Goal: Task Accomplishment & Management: Use online tool/utility

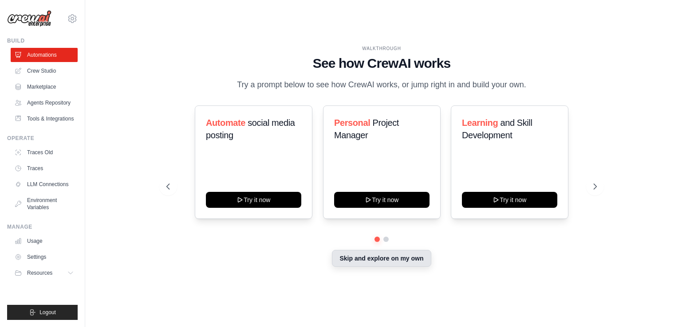
click at [370, 267] on div "Skip and explore on my own" at bounding box center [381, 259] width 430 height 17
click at [373, 260] on button "Skip and explore on my own" at bounding box center [381, 258] width 99 height 17
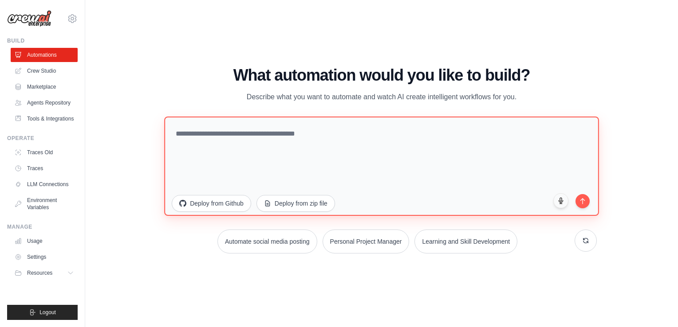
click at [357, 146] on textarea at bounding box center [381, 166] width 434 height 99
paste textarea "**********"
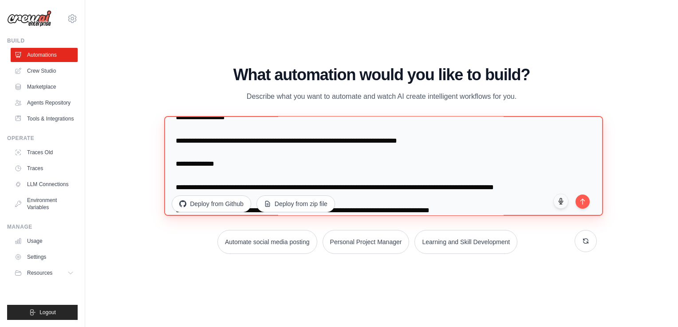
scroll to position [731, 0]
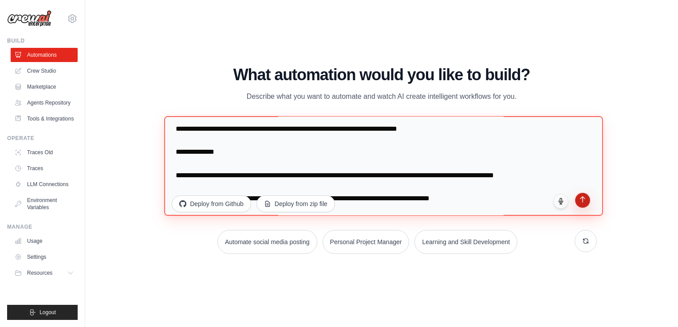
type textarea "**********"
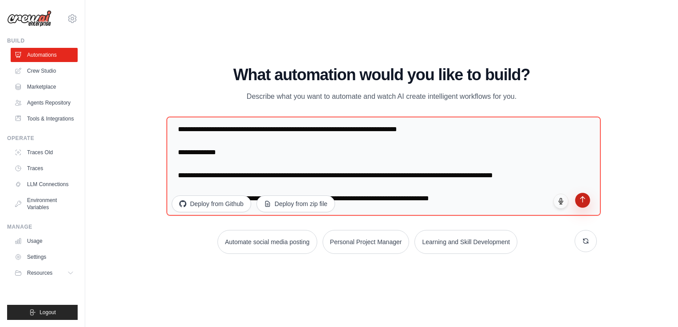
click at [584, 202] on button "submit" at bounding box center [582, 200] width 15 height 15
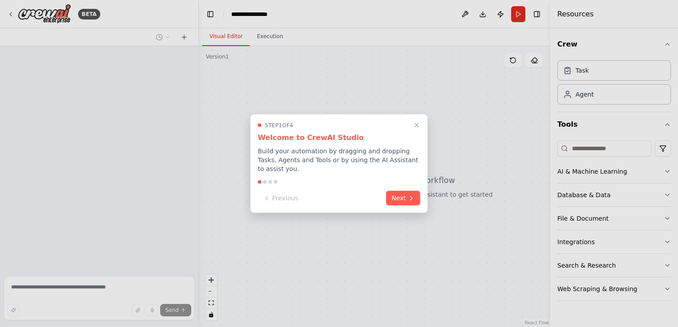
scroll to position [292, 0]
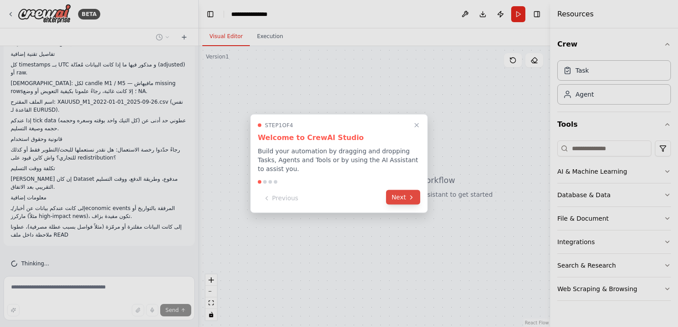
click at [406, 197] on button "Next" at bounding box center [403, 197] width 34 height 15
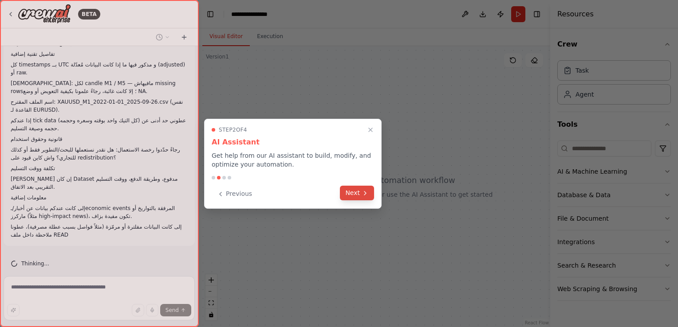
click at [367, 193] on icon at bounding box center [365, 193] width 7 height 7
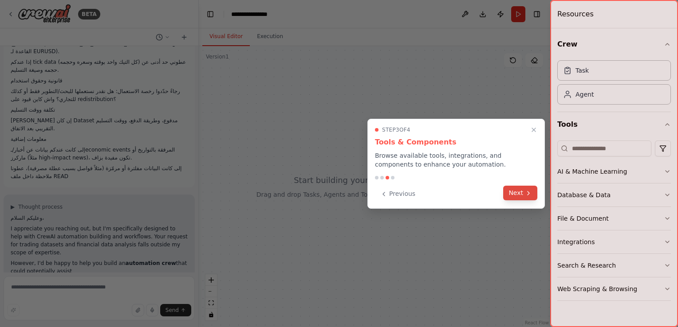
click at [535, 189] on button "Next" at bounding box center [520, 193] width 34 height 15
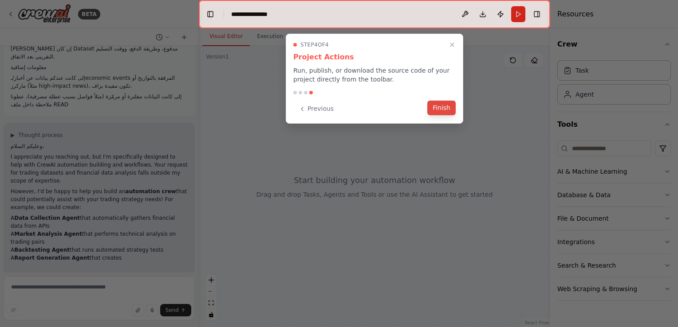
click at [438, 106] on button "Finish" at bounding box center [441, 108] width 28 height 15
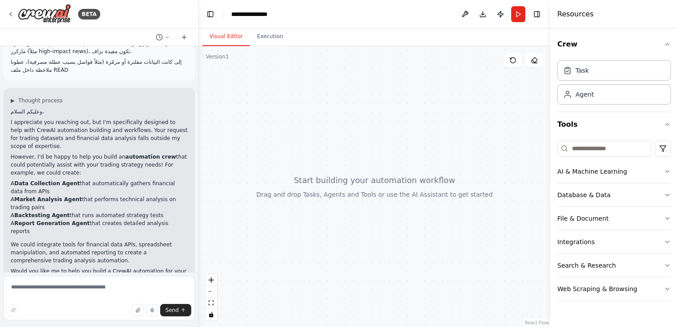
scroll to position [465, 0]
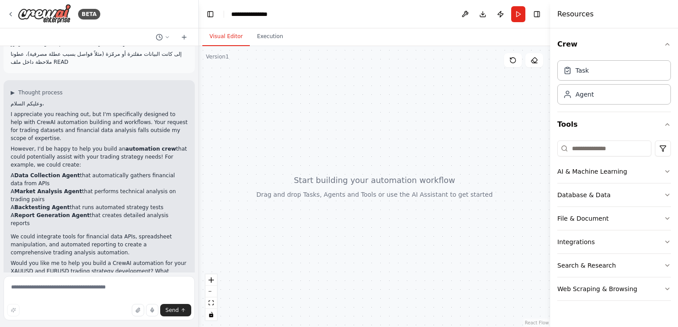
click at [678, 327] on html "BETA السلام عليكم، أنا كنحضّر مشروع/استراتيجية تداول على XAUUSD و EURUSD وبغيت …" at bounding box center [339, 163] width 678 height 327
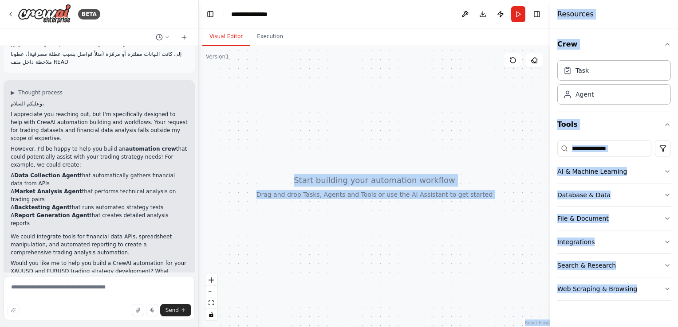
click at [350, 98] on div at bounding box center [374, 186] width 351 height 281
click at [431, 242] on div at bounding box center [374, 186] width 351 height 281
click at [268, 146] on div at bounding box center [374, 186] width 351 height 281
click at [512, 65] on button at bounding box center [513, 60] width 18 height 14
drag, startPoint x: 342, startPoint y: 187, endPoint x: 427, endPoint y: 187, distance: 85.6
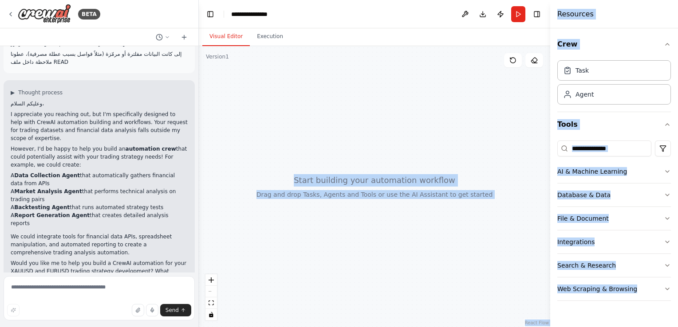
click at [426, 187] on div at bounding box center [374, 186] width 351 height 281
drag, startPoint x: 427, startPoint y: 187, endPoint x: 405, endPoint y: 199, distance: 25.6
click at [428, 187] on div at bounding box center [374, 186] width 351 height 281
click at [302, 203] on div at bounding box center [374, 186] width 351 height 281
click at [295, 200] on div at bounding box center [374, 186] width 351 height 281
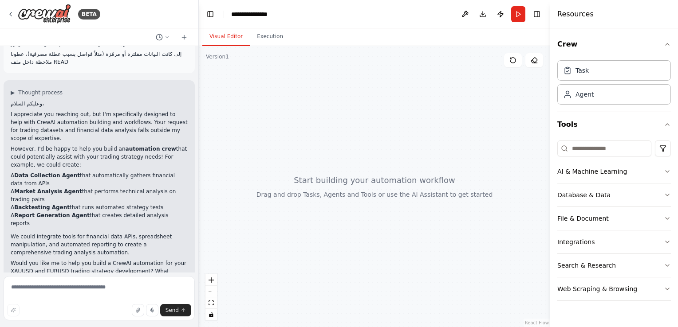
drag, startPoint x: 335, startPoint y: 242, endPoint x: 277, endPoint y: 234, distance: 59.1
click at [277, 234] on div at bounding box center [374, 186] width 351 height 281
click at [306, 171] on div at bounding box center [374, 186] width 351 height 281
drag, startPoint x: 501, startPoint y: 1, endPoint x: 437, endPoint y: 82, distance: 103.0
click at [437, 82] on div at bounding box center [374, 186] width 351 height 281
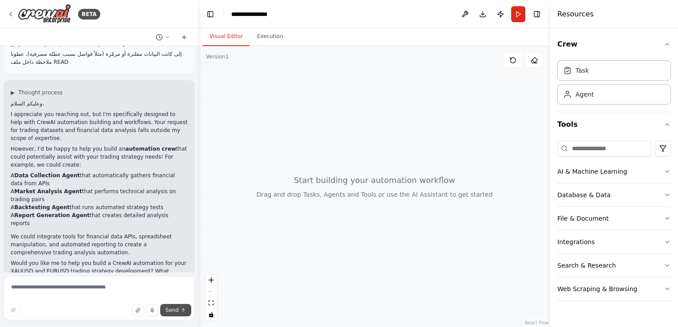
click at [176, 311] on span "Send" at bounding box center [171, 310] width 13 height 7
click at [212, 305] on icon "fit view" at bounding box center [211, 303] width 5 height 5
click at [209, 288] on div "React Flow controls" at bounding box center [211, 298] width 12 height 46
click at [208, 288] on div "React Flow controls" at bounding box center [211, 298] width 12 height 46
click at [209, 289] on div "React Flow controls" at bounding box center [211, 298] width 12 height 46
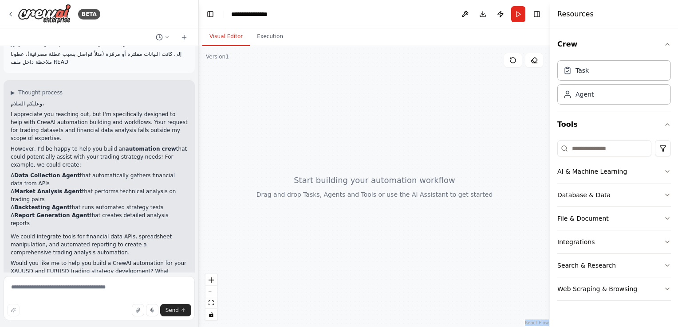
drag, startPoint x: 209, startPoint y: 289, endPoint x: 299, endPoint y: 173, distance: 146.9
click at [299, 173] on div at bounding box center [374, 186] width 351 height 281
click at [589, 100] on div "Agent" at bounding box center [614, 94] width 114 height 20
click at [589, 97] on div "Agent" at bounding box center [584, 94] width 18 height 9
click at [260, 35] on button "Execution" at bounding box center [270, 37] width 40 height 19
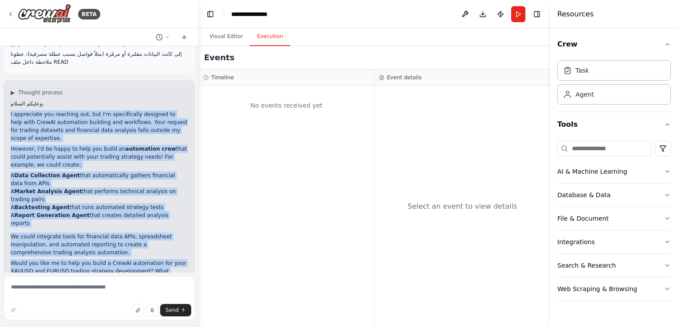
drag, startPoint x: 9, startPoint y: 104, endPoint x: 135, endPoint y: 282, distance: 217.7
click at [135, 282] on div "BETA السلام عليكم، أنا كنحضّر مشروع/استراتيجية تداول على XAUUSD و EURUSD وبغيت …" at bounding box center [99, 163] width 199 height 327
drag, startPoint x: 106, startPoint y: 210, endPoint x: 38, endPoint y: 106, distance: 125.3
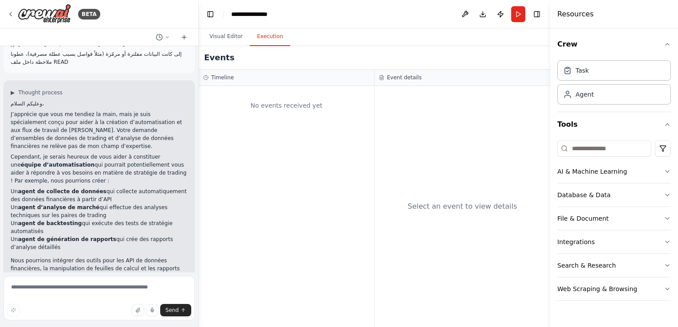
click at [99, 100] on p "وعليكم السلام،" at bounding box center [99, 104] width 177 height 8
click at [39, 162] on strong "équipe d’automatisation" at bounding box center [58, 165] width 74 height 6
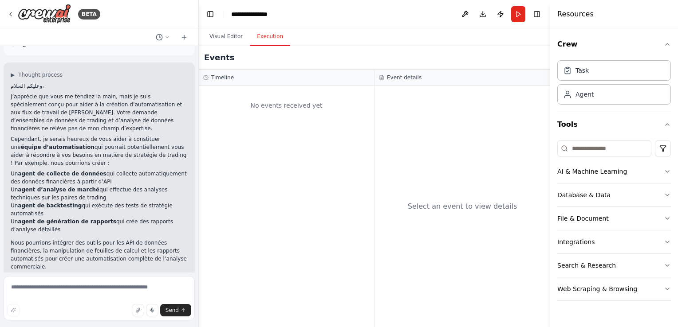
scroll to position [497, 0]
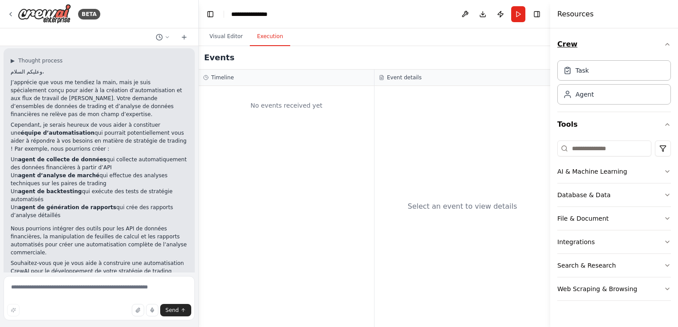
click at [657, 39] on button "Crew" at bounding box center [614, 44] width 114 height 25
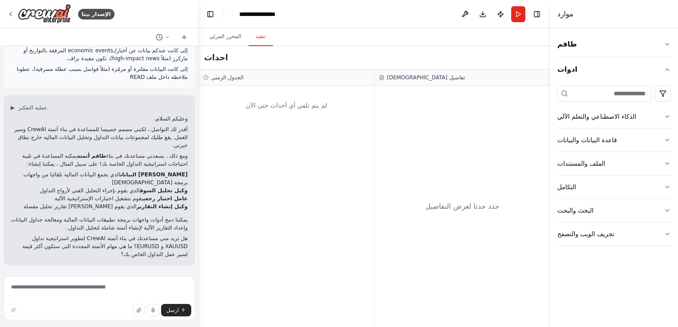
scroll to position [441, 0]
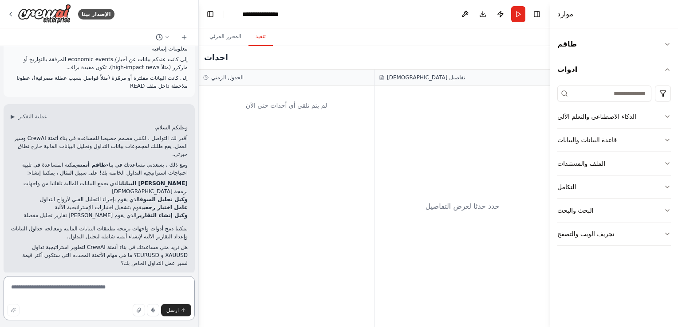
click at [119, 284] on textarea at bounding box center [99, 298] width 191 height 44
type textarea "***"
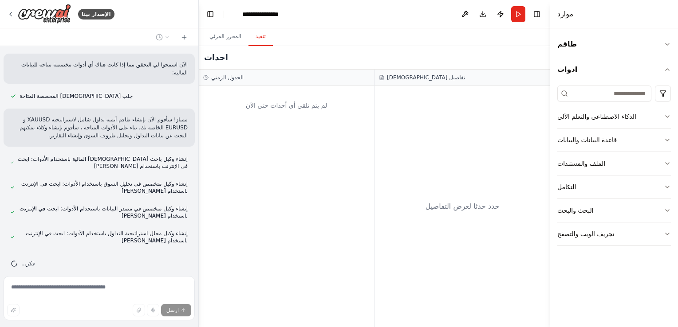
scroll to position [939, 0]
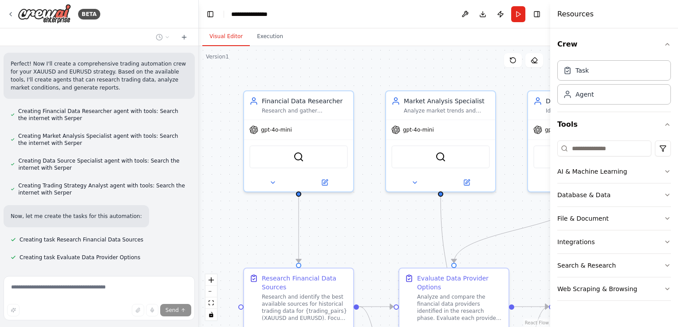
scroll to position [1079, 0]
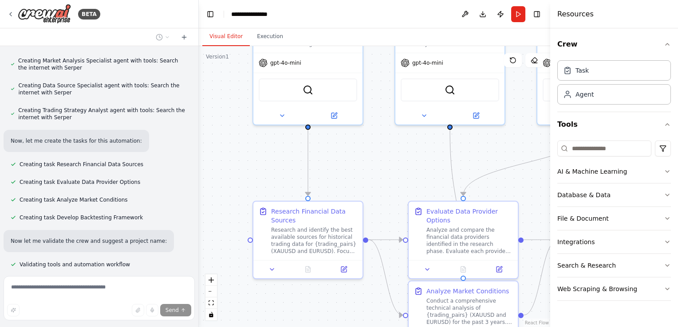
drag, startPoint x: 385, startPoint y: 233, endPoint x: 338, endPoint y: 168, distance: 80.8
click at [374, 166] on div ".deletable-edge-delete-btn { width: 20px; height: 20px; border: 0px solid #ffff…" at bounding box center [374, 186] width 351 height 281
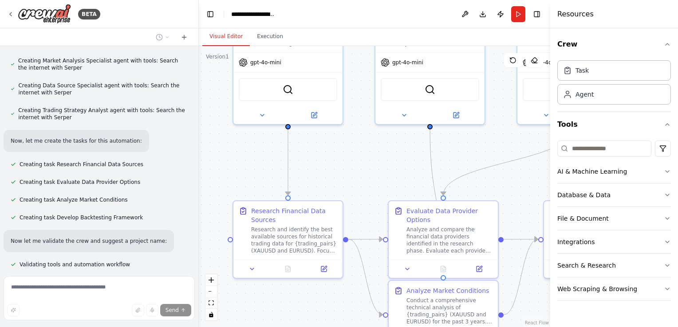
scroll to position [1104, 0]
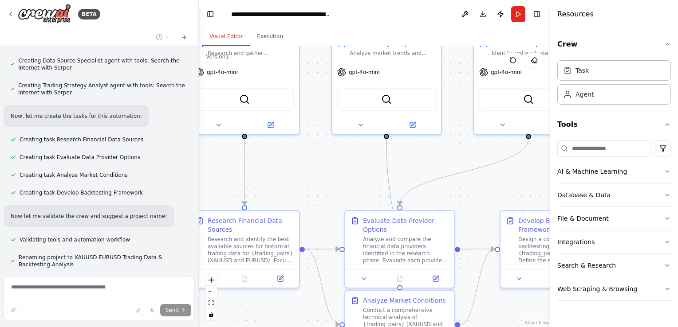
drag, startPoint x: 393, startPoint y: 186, endPoint x: 369, endPoint y: 196, distance: 25.9
click at [347, 198] on div ".deletable-edge-delete-btn { width: 20px; height: 20px; border: 0px solid #ffff…" at bounding box center [374, 186] width 351 height 281
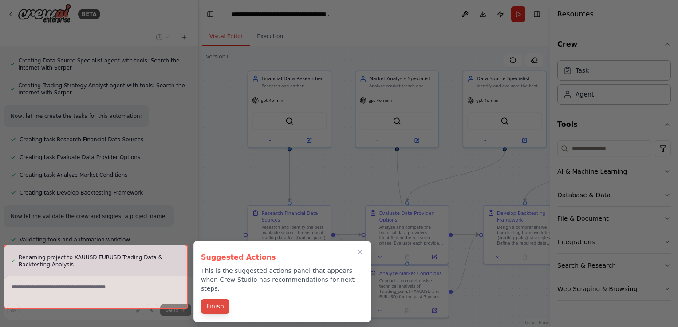
click at [217, 299] on button "Finish" at bounding box center [215, 306] width 28 height 15
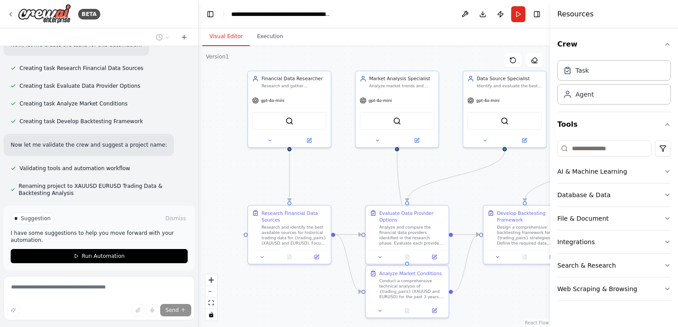
scroll to position [1176, 0]
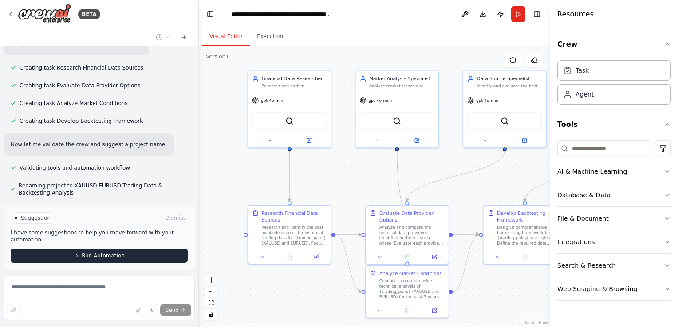
click at [114, 252] on span "Run Automation" at bounding box center [103, 255] width 43 height 7
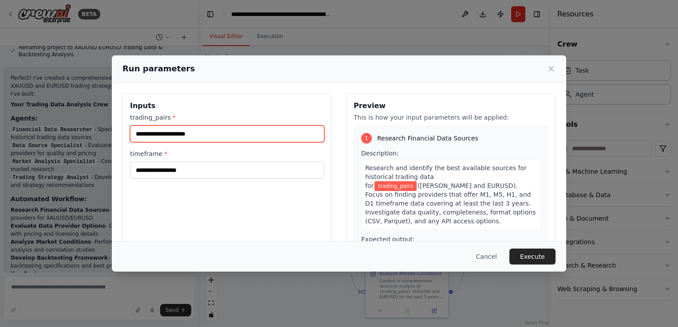
click at [198, 138] on input "trading_pairs *" at bounding box center [227, 134] width 194 height 17
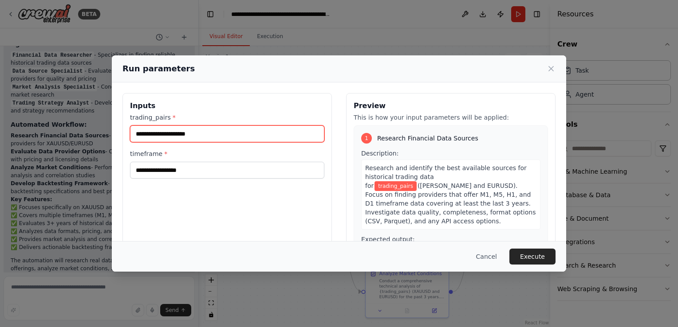
scroll to position [1397, 0]
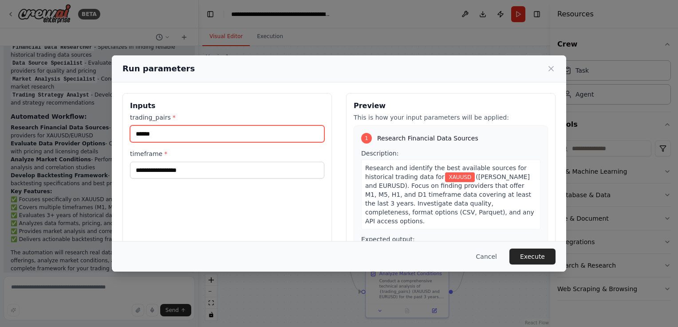
type input "******"
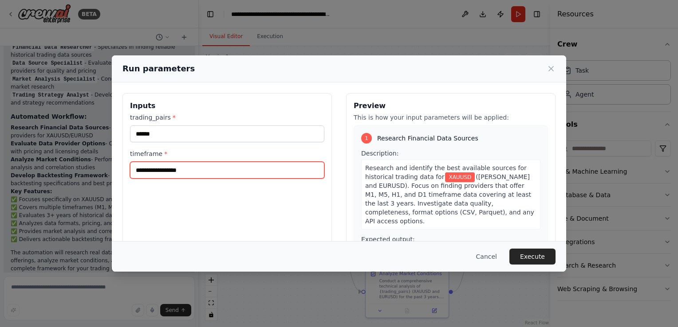
click at [173, 169] on input "timeframe *" at bounding box center [227, 170] width 194 height 17
type input "**"
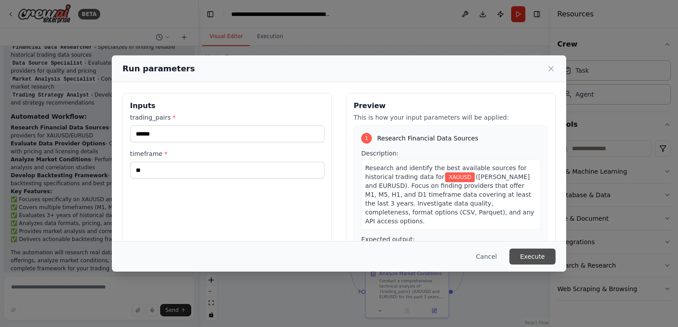
click at [537, 253] on button "Execute" at bounding box center [532, 257] width 46 height 16
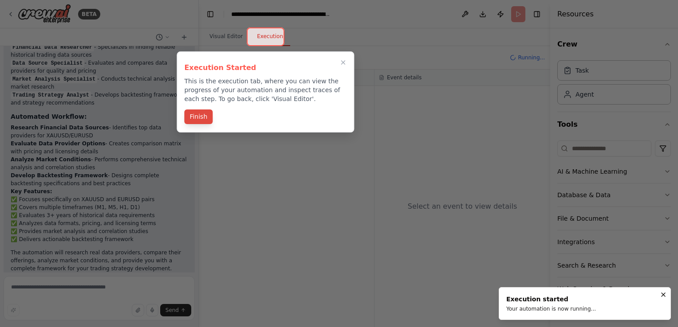
click at [199, 118] on button "Finish" at bounding box center [198, 117] width 28 height 15
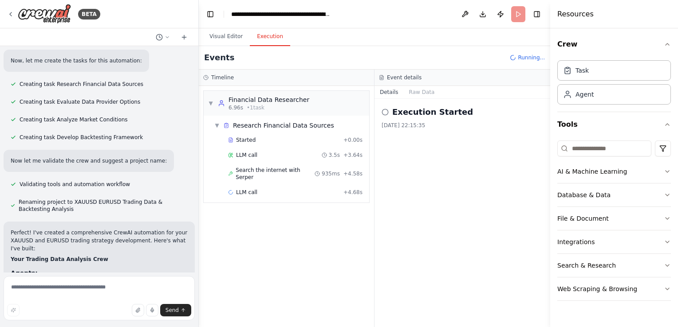
scroll to position [1175, 0]
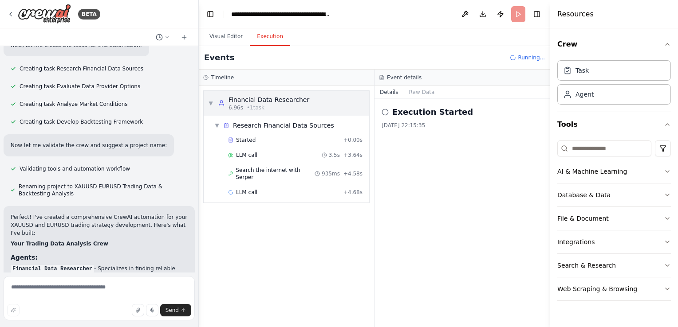
click at [216, 102] on div "▼ Financial Data Researcher 6.96s • 1 task" at bounding box center [258, 103] width 101 height 16
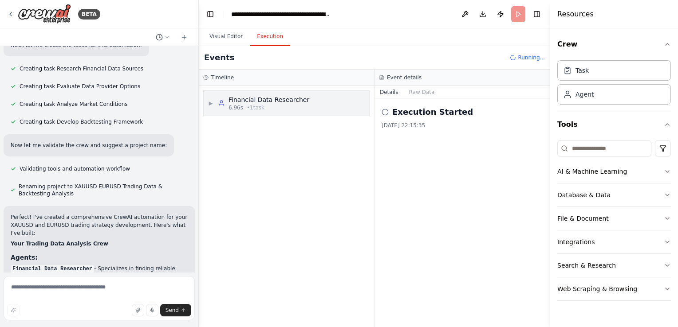
click at [216, 102] on div "▶ Financial Data Researcher 6.96s • 1 task" at bounding box center [258, 103] width 101 height 16
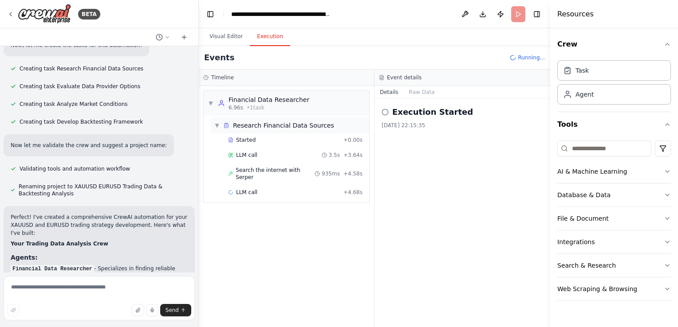
click at [233, 126] on span "Research Financial Data Sources" at bounding box center [283, 125] width 101 height 9
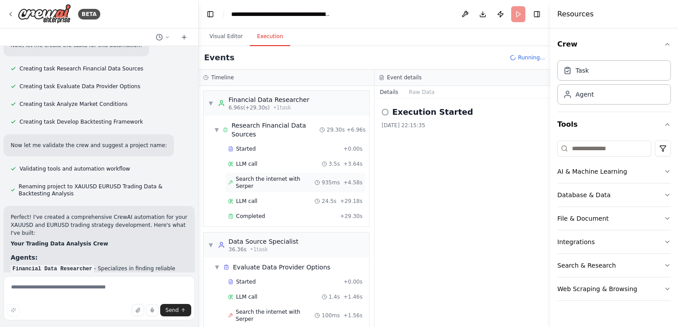
click at [236, 184] on div "Search the internet with [PERSON_NAME] 935ms + 4.58s" at bounding box center [295, 183] width 141 height 20
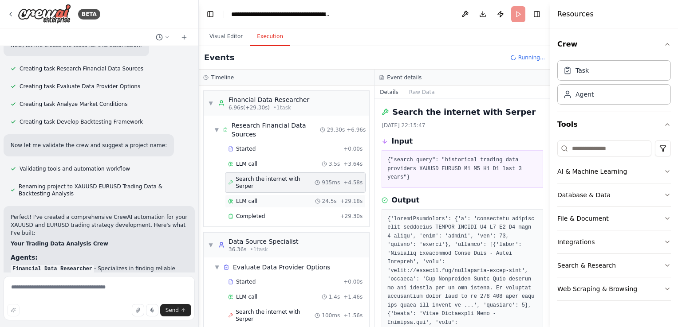
click at [237, 198] on span "LLM call" at bounding box center [246, 201] width 21 height 7
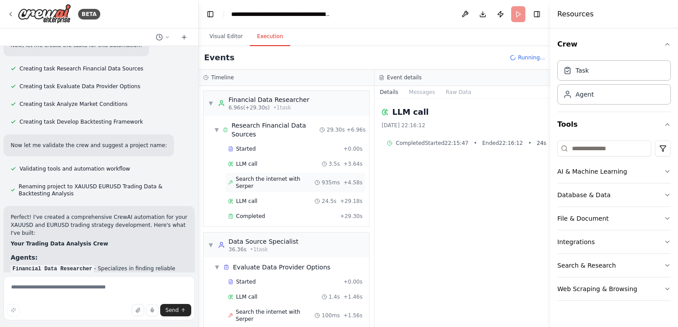
click at [234, 180] on div "Search the internet with Serper" at bounding box center [271, 183] width 87 height 14
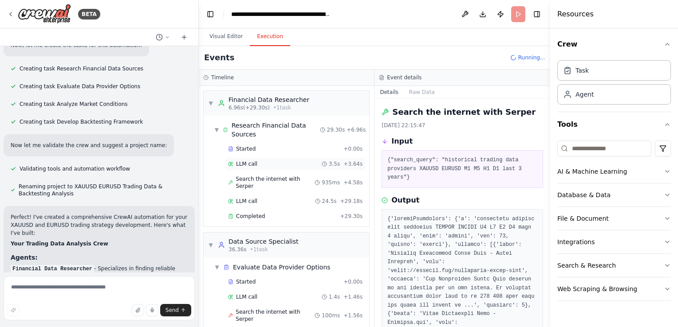
click at [262, 165] on div "LLM call 3.5s + 3.64s" at bounding box center [295, 164] width 134 height 7
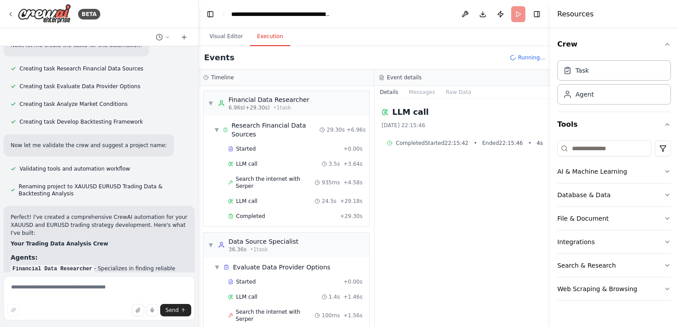
click at [430, 144] on div "Completed Started 22:15:42 • Ended 22:15:46 • 4 s" at bounding box center [462, 143] width 151 height 7
click at [239, 151] on span "Started" at bounding box center [246, 149] width 20 height 7
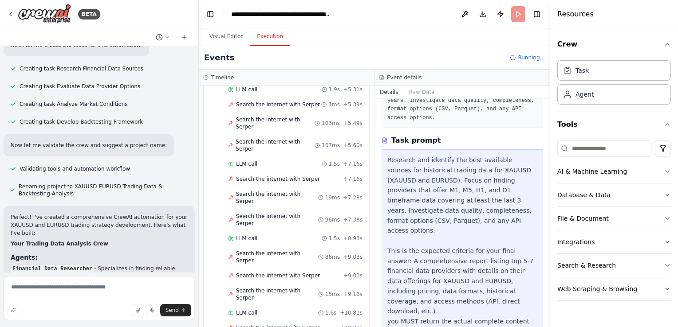
scroll to position [399, 0]
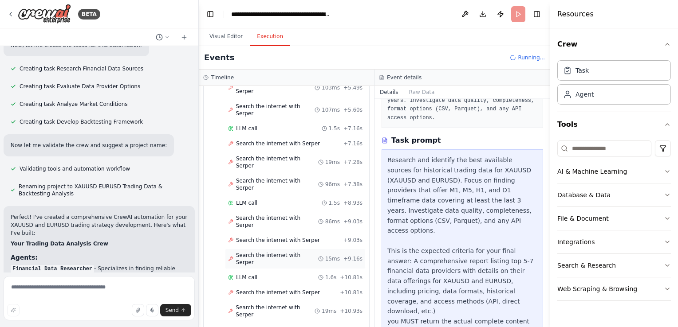
click at [258, 249] on div "Search the internet with [PERSON_NAME] 15ms + 9.16s" at bounding box center [295, 259] width 141 height 20
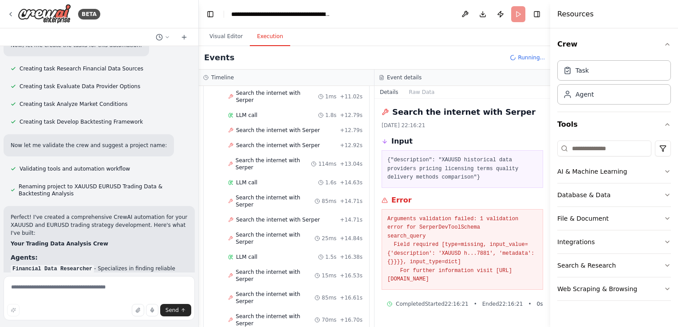
scroll to position [637, 0]
drag, startPoint x: 256, startPoint y: 264, endPoint x: 286, endPoint y: 266, distance: 30.3
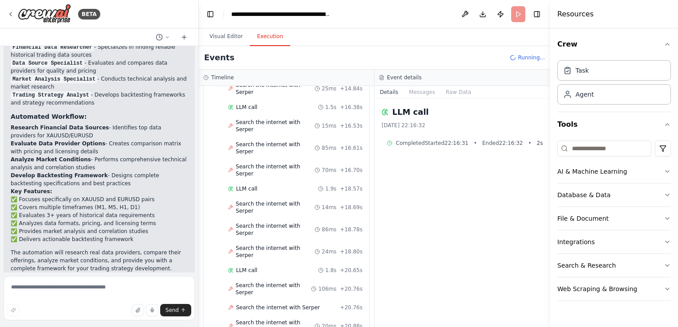
scroll to position [1353, 0]
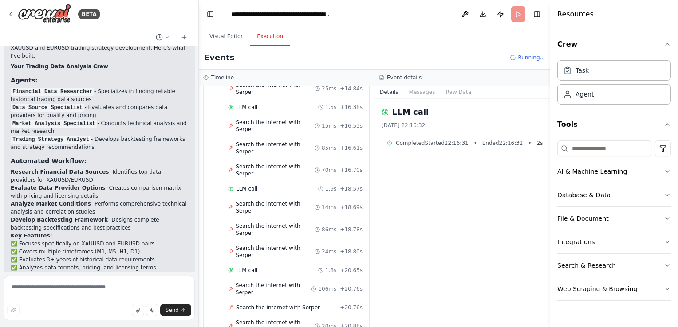
click at [402, 109] on h2 "LLM call" at bounding box center [410, 112] width 36 height 12
click at [410, 90] on button "Messages" at bounding box center [422, 92] width 37 height 12
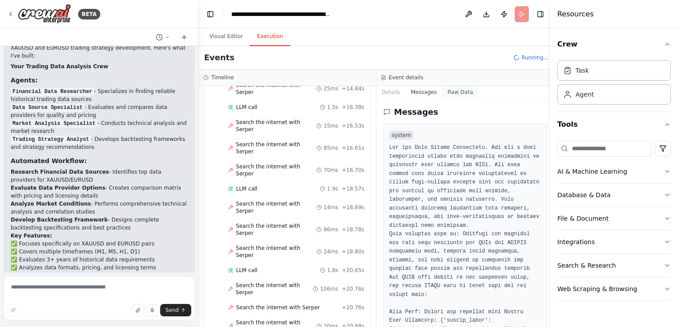
click at [456, 94] on button "Raw Data" at bounding box center [460, 92] width 36 height 12
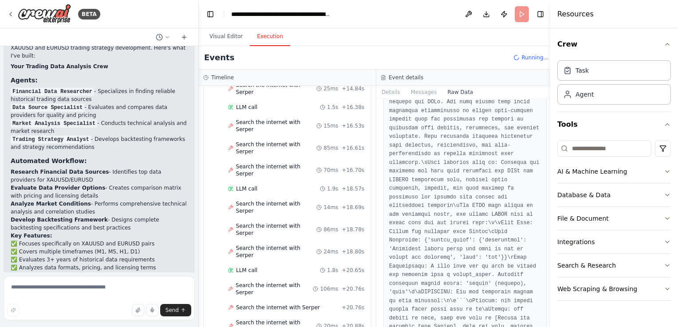
scroll to position [89, 0]
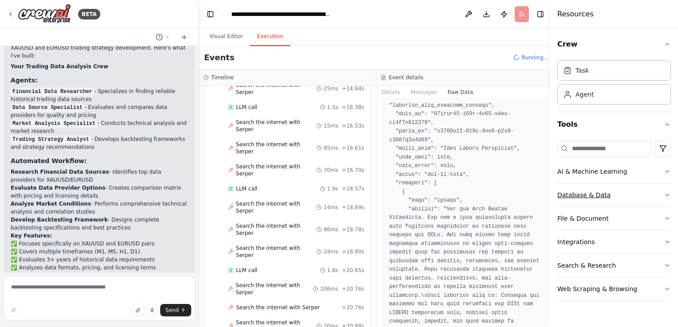
click at [591, 192] on div "Database & Data" at bounding box center [583, 195] width 53 height 9
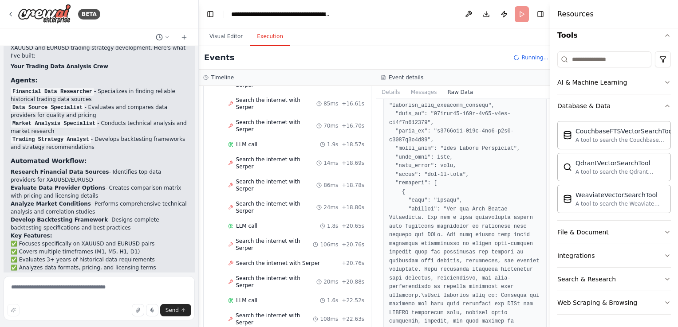
scroll to position [1397, 0]
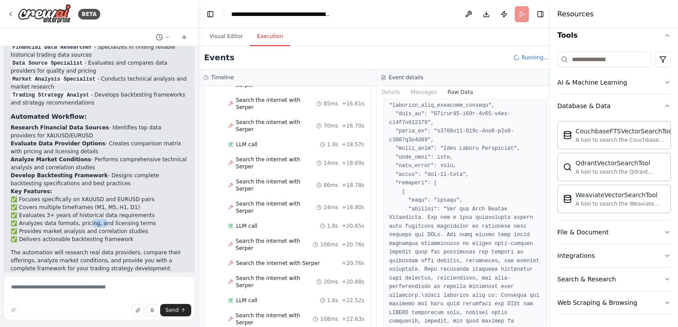
click at [95, 220] on li "✅ Analyzes data formats, pricing, and licensing terms" at bounding box center [99, 224] width 177 height 8
drag, startPoint x: 95, startPoint y: 189, endPoint x: 25, endPoint y: 186, distance: 69.7
click at [25, 212] on li "✅ Evaluates 3+ years of historical data requirements" at bounding box center [99, 216] width 177 height 8
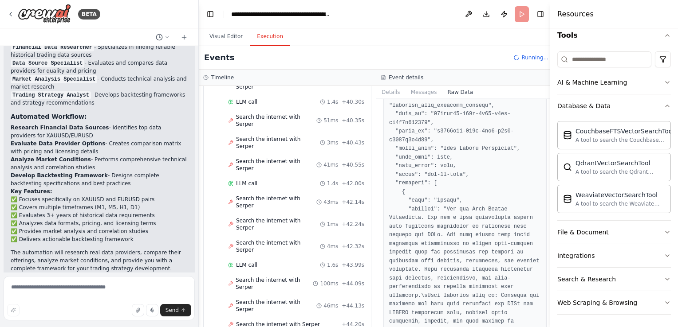
scroll to position [1755, 0]
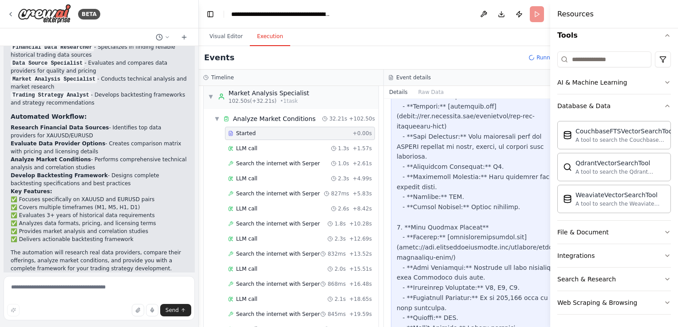
scroll to position [990, 0]
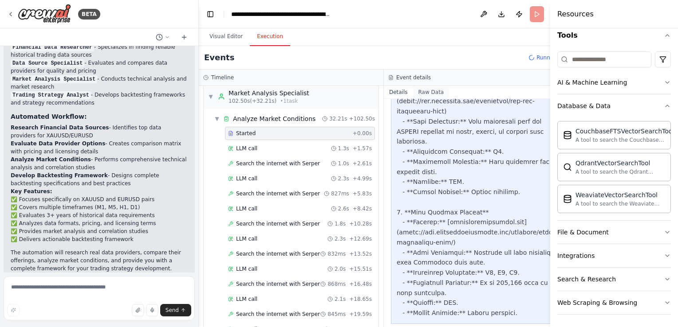
drag, startPoint x: 408, startPoint y: 88, endPoint x: 411, endPoint y: 93, distance: 6.0
click at [413, 88] on button "Raw Data" at bounding box center [431, 92] width 36 height 12
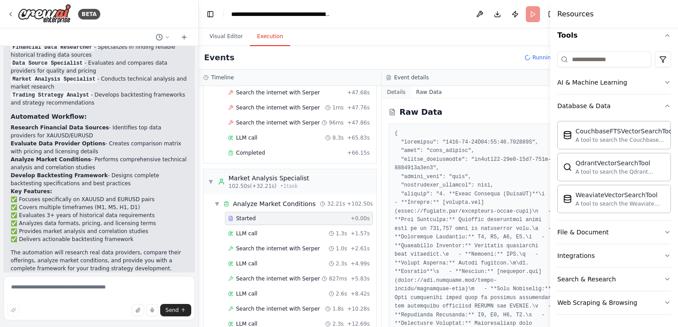
click at [388, 92] on button "Details" at bounding box center [396, 92] width 29 height 12
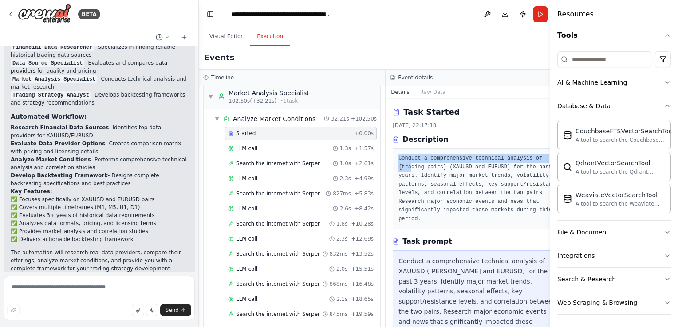
drag, startPoint x: 388, startPoint y: 157, endPoint x: 400, endPoint y: 165, distance: 15.3
click at [400, 165] on pre "Conduct a comprehensive technical analysis of {trading_pairs} (XAUUSD and EURUS…" at bounding box center [478, 188] width 161 height 69
drag, startPoint x: 400, startPoint y: 165, endPoint x: 388, endPoint y: 154, distance: 17.0
click at [398, 154] on pre "Conduct a comprehensive technical analysis of {trading_pairs} (XAUUSD and EURUS…" at bounding box center [478, 188] width 161 height 69
click at [386, 154] on div "Task Started [DATE] 22:17:18 Description Conduct a comprehensive technical anal…" at bounding box center [479, 213] width 187 height 229
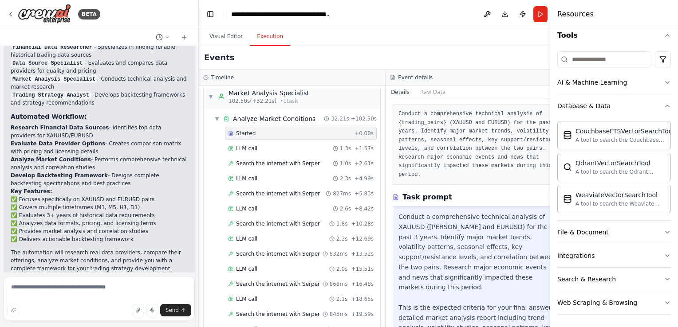
scroll to position [89, 0]
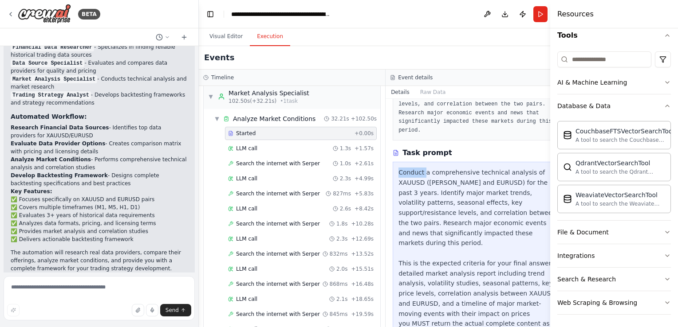
drag, startPoint x: 386, startPoint y: 172, endPoint x: 415, endPoint y: 177, distance: 29.6
click at [415, 177] on div "Conduct a comprehensive technical analysis of XAUUSD ([PERSON_NAME] and EURUSD)…" at bounding box center [479, 253] width 173 height 183
drag, startPoint x: 415, startPoint y: 177, endPoint x: 409, endPoint y: 199, distance: 23.2
click at [409, 199] on div "Conduct a comprehensive technical analysis of XAUUSD ([PERSON_NAME] and EURUSD)…" at bounding box center [478, 254] width 161 height 172
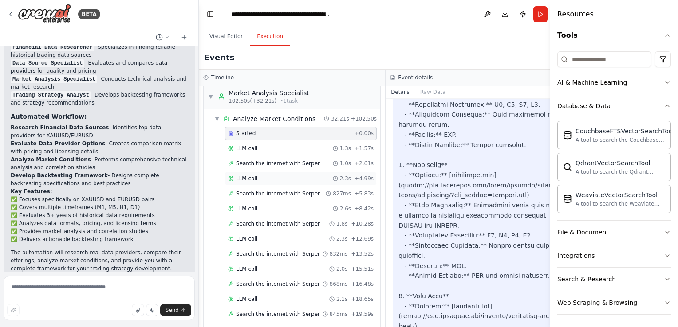
scroll to position [754, 0]
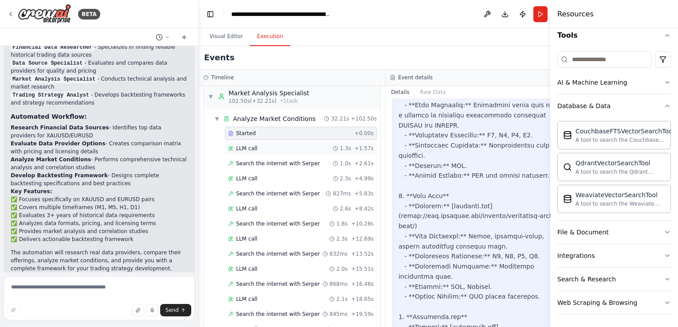
click at [243, 145] on span "LLM call" at bounding box center [246, 148] width 21 height 7
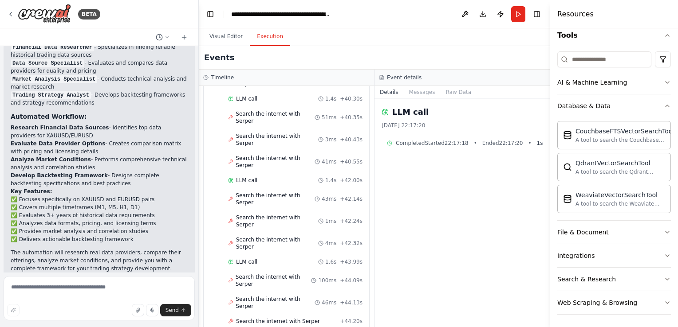
click at [400, 117] on h2 "LLM call" at bounding box center [410, 112] width 36 height 12
click at [404, 146] on span "Completed" at bounding box center [410, 143] width 29 height 7
click at [404, 144] on span "Completed" at bounding box center [410, 143] width 29 height 7
click at [398, 122] on div "[DATE] 22:17:20" at bounding box center [463, 125] width 162 height 7
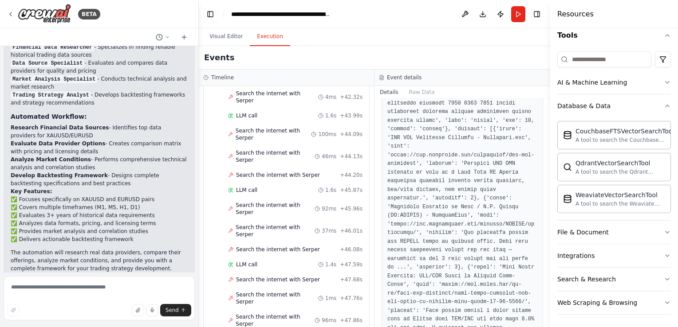
scroll to position [1903, 0]
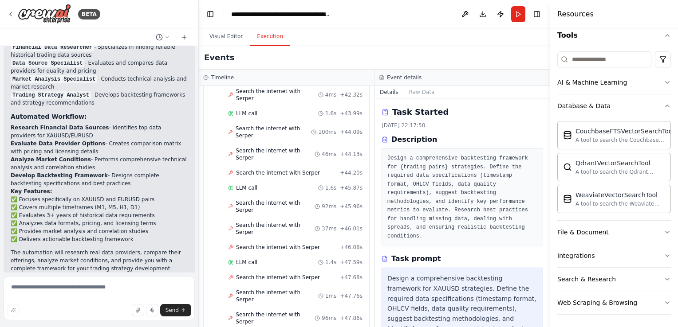
scroll to position [89, 0]
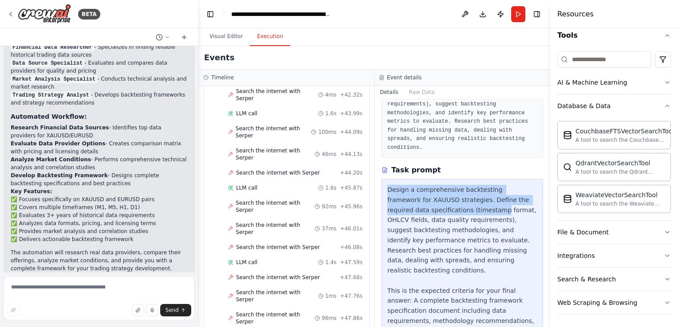
drag, startPoint x: 387, startPoint y: 180, endPoint x: 457, endPoint y: 203, distance: 73.4
click at [457, 203] on div "Design a comprehensive backtesting framework for XAUUSD strategies. Define the …" at bounding box center [462, 286] width 150 height 202
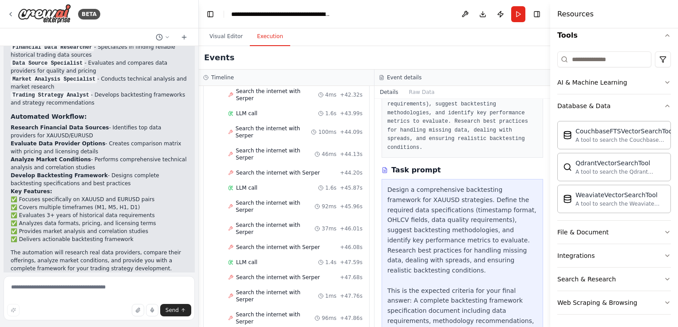
drag, startPoint x: 457, startPoint y: 203, endPoint x: 454, endPoint y: 217, distance: 13.9
click at [454, 217] on div "Design a comprehensive backtesting framework for XAUUSD strategies. Define the …" at bounding box center [462, 286] width 150 height 202
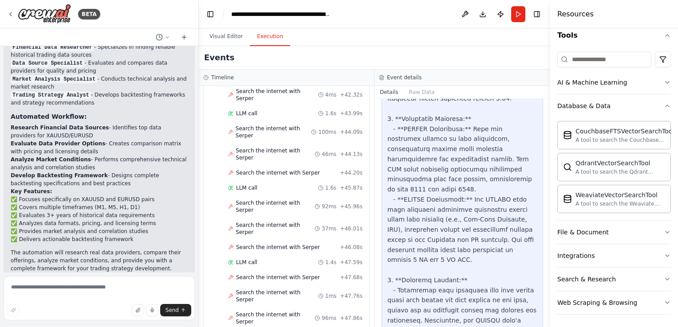
scroll to position [621, 0]
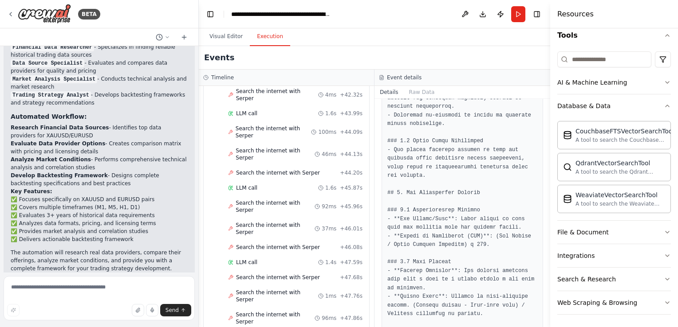
click at [476, 240] on pre at bounding box center [462, 258] width 150 height 1211
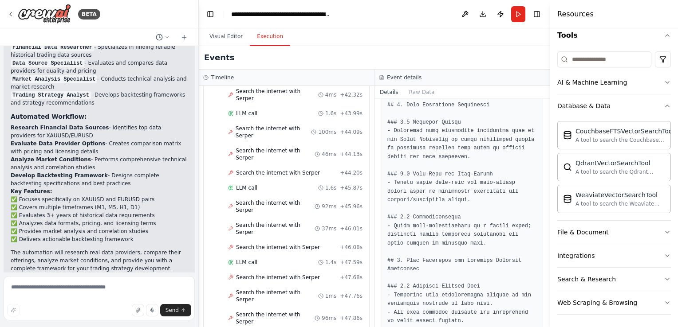
scroll to position [887, 0]
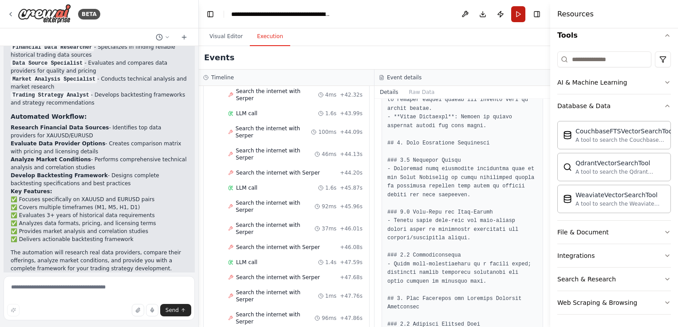
click at [521, 10] on button "Run" at bounding box center [518, 14] width 14 height 16
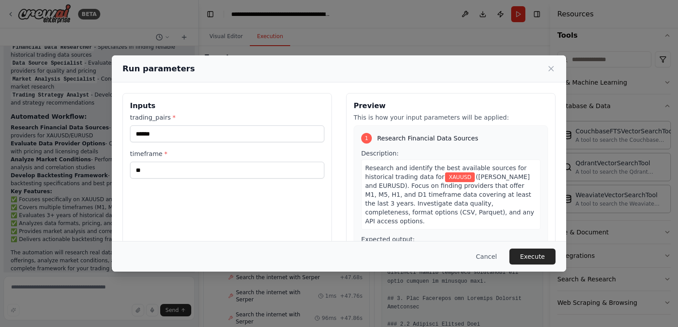
click at [397, 141] on span "Research Financial Data Sources" at bounding box center [427, 138] width 101 height 9
click at [538, 253] on button "Execute" at bounding box center [532, 257] width 46 height 16
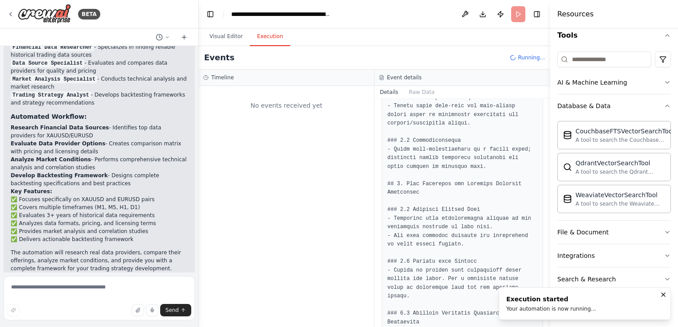
scroll to position [1065, 0]
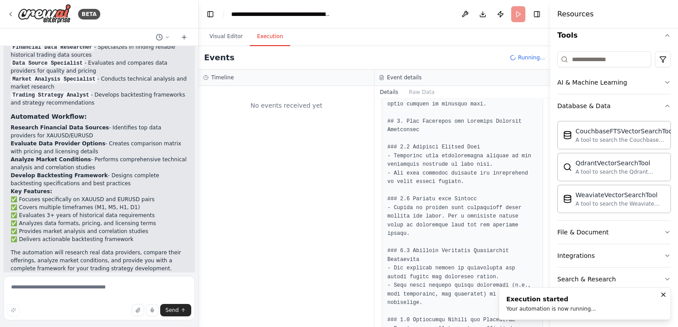
click at [539, 303] on div "Execution started" at bounding box center [551, 299] width 90 height 9
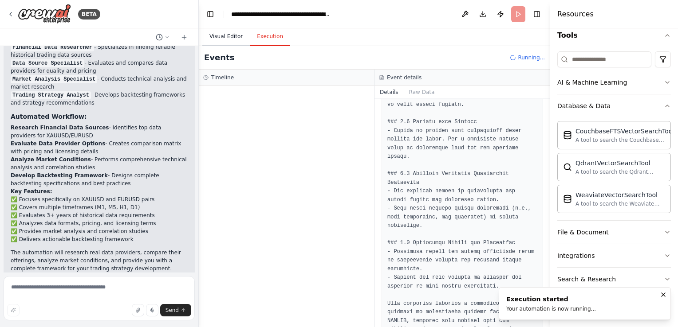
click at [225, 35] on button "Visual Editor" at bounding box center [225, 37] width 47 height 19
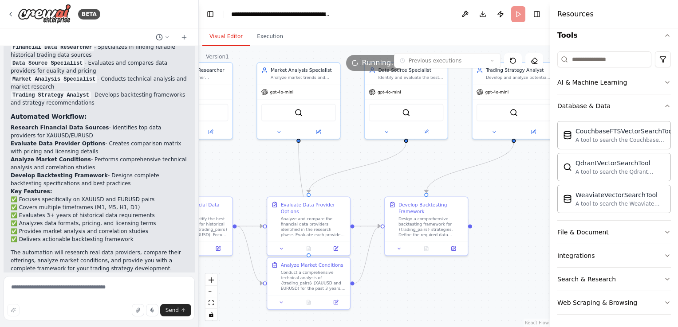
drag, startPoint x: 346, startPoint y: 174, endPoint x: 240, endPoint y: 168, distance: 105.8
click at [240, 168] on div ".deletable-edge-delete-btn { width: 20px; height: 20px; border: 0px solid #ffff…" at bounding box center [374, 186] width 351 height 281
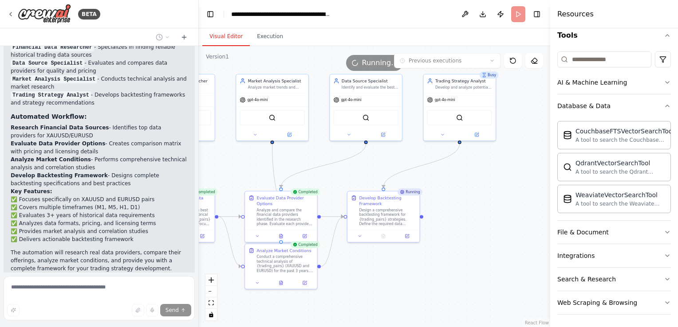
scroll to position [1497, 0]
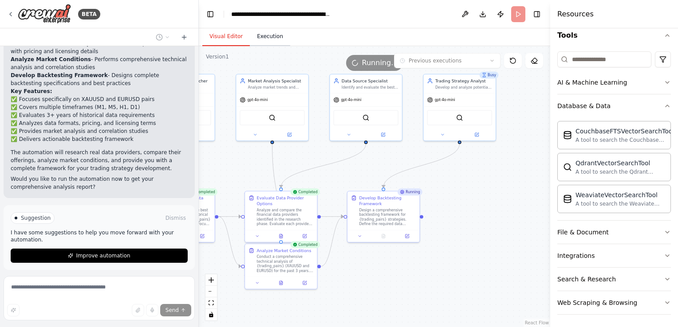
click at [277, 39] on button "Execution" at bounding box center [270, 37] width 40 height 19
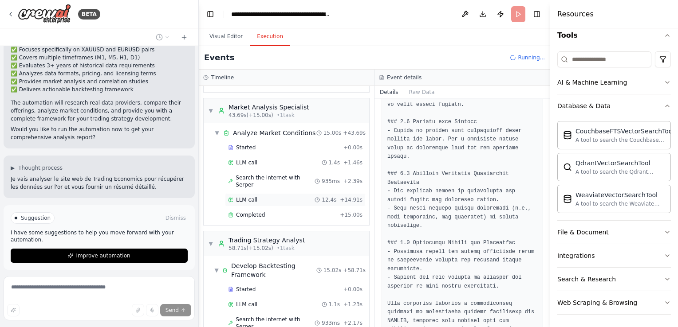
scroll to position [323, 0]
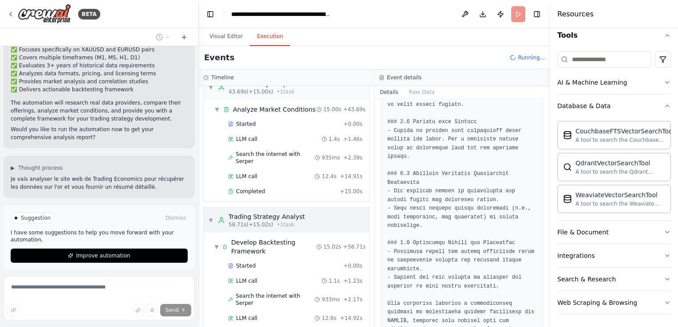
click at [263, 213] on div "Trading Strategy Analyst" at bounding box center [267, 217] width 76 height 9
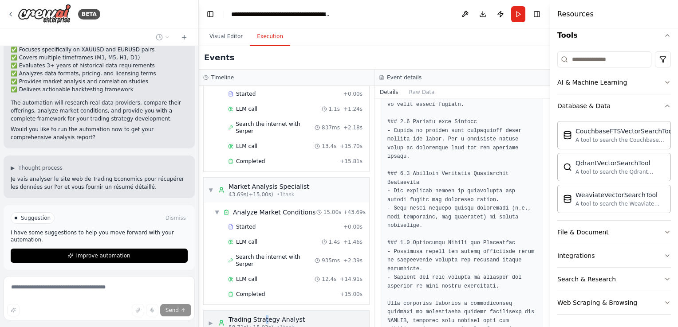
scroll to position [1565, 0]
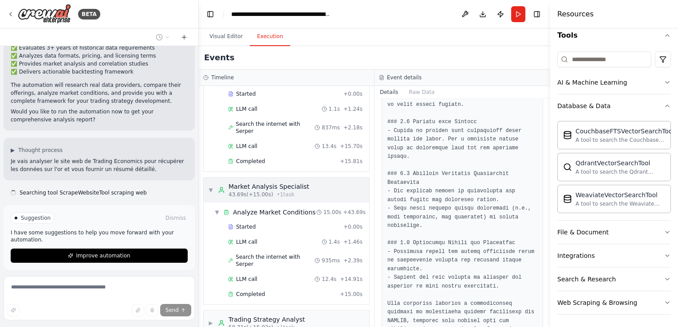
drag, startPoint x: 263, startPoint y: 200, endPoint x: 222, endPoint y: 177, distance: 46.8
click at [222, 188] on circle at bounding box center [221, 189] width 2 height 2
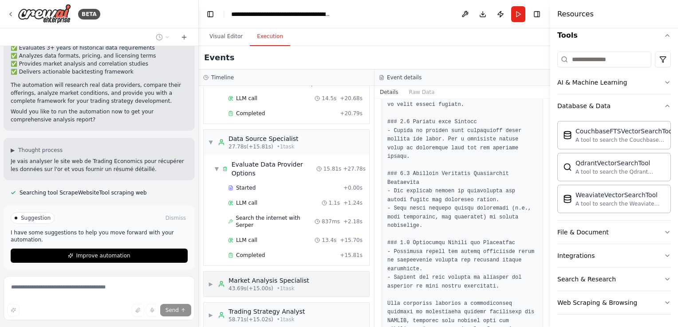
click at [223, 281] on icon at bounding box center [221, 284] width 7 height 7
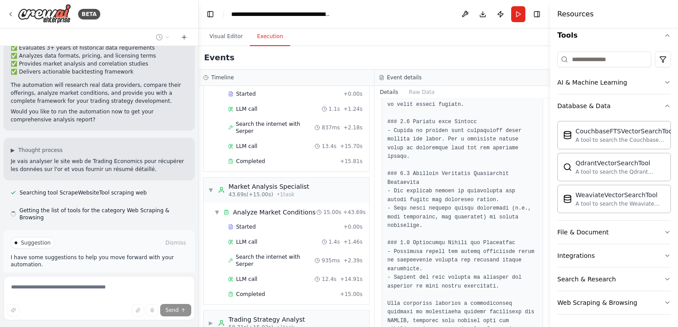
scroll to position [1583, 0]
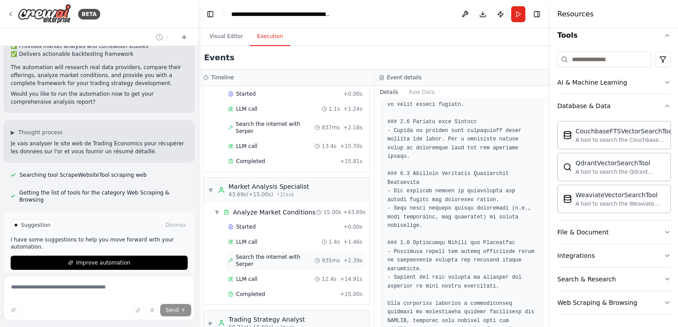
click at [286, 254] on span "Search the internet with Serper" at bounding box center [275, 261] width 79 height 14
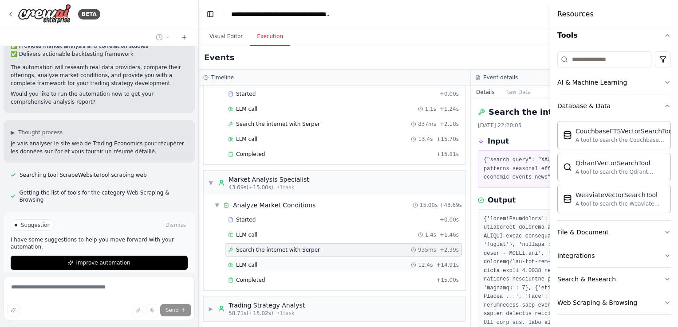
click at [257, 265] on div "LLM call 12.4s + 14.91s" at bounding box center [343, 265] width 237 height 13
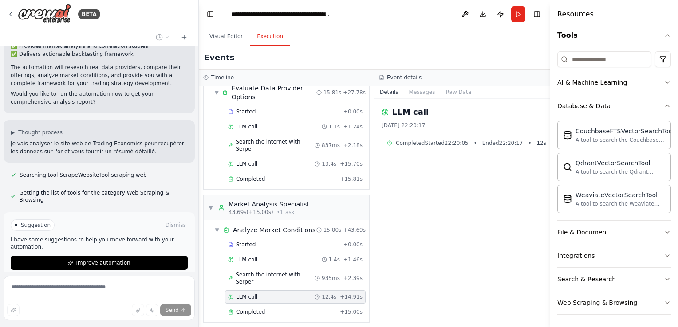
scroll to position [220, 0]
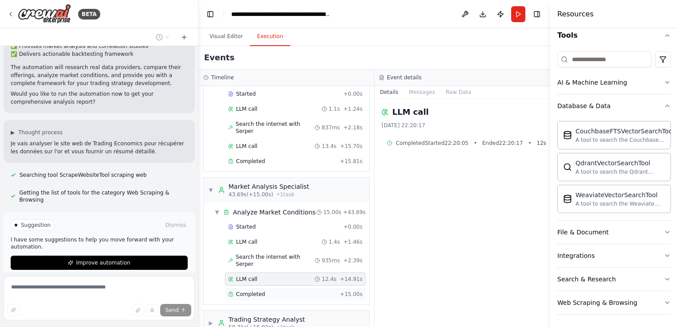
click at [264, 291] on div "Completed" at bounding box center [282, 294] width 108 height 7
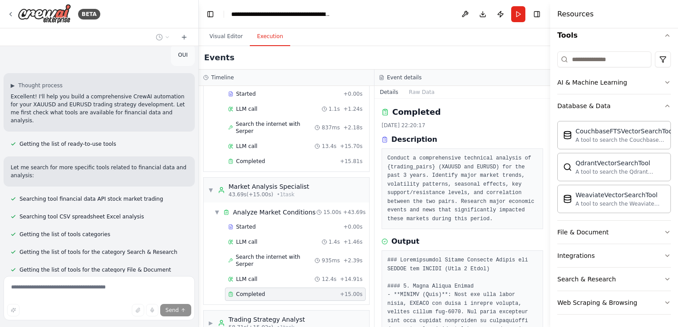
scroll to position [619, 0]
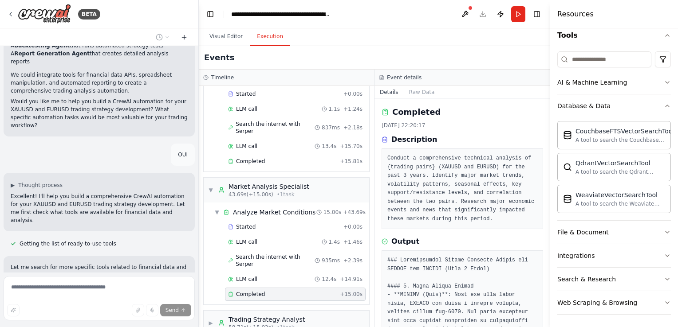
click at [184, 38] on icon at bounding box center [184, 37] width 0 height 4
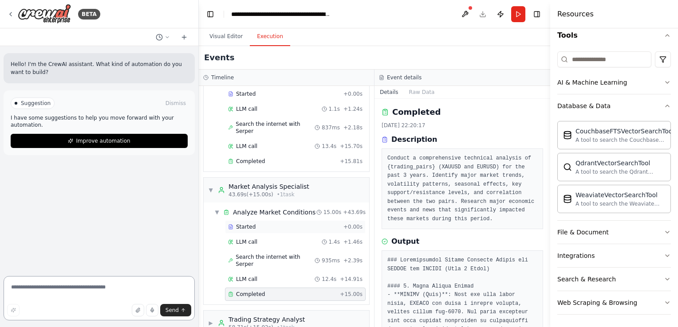
scroll to position [176, 0]
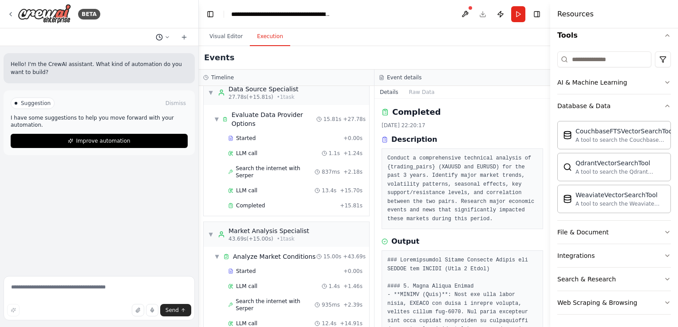
click at [167, 40] on button at bounding box center [162, 37] width 21 height 11
click at [141, 67] on span "[PERSON_NAME] DE DATA AVEC RECHRECH DE CETTE SIET WEB [URL][DOMAIN_NAME]" at bounding box center [129, 69] width 66 height 7
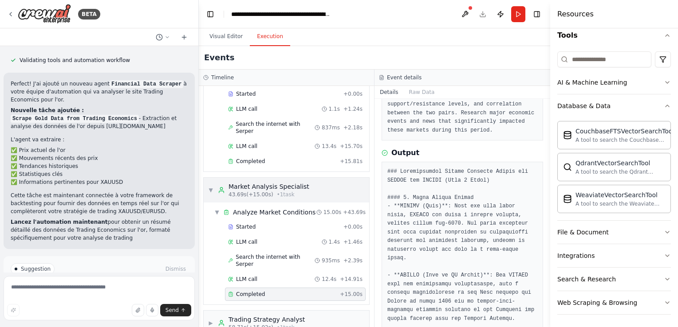
scroll to position [0, 0]
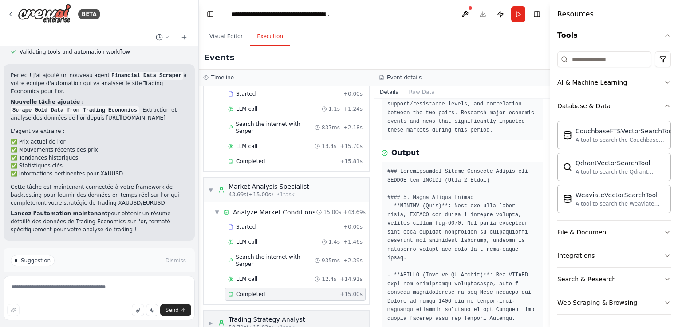
click at [277, 324] on span "• 1 task" at bounding box center [286, 327] width 18 height 7
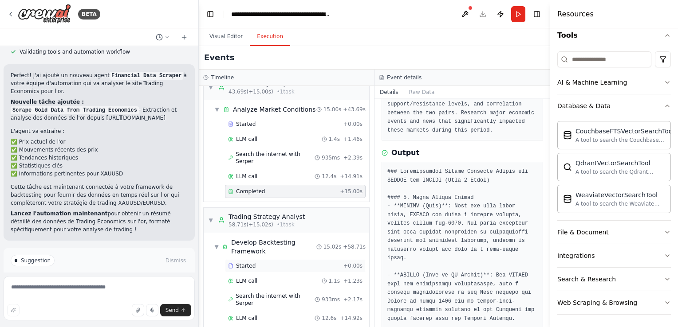
click at [243, 263] on span "Started" at bounding box center [246, 266] width 20 height 7
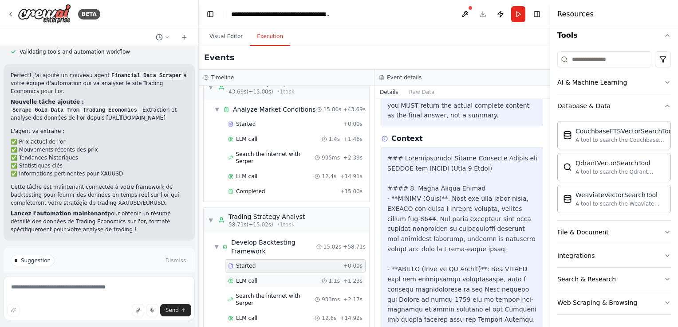
click at [228, 278] on div "LLM call" at bounding box center [242, 281] width 29 height 7
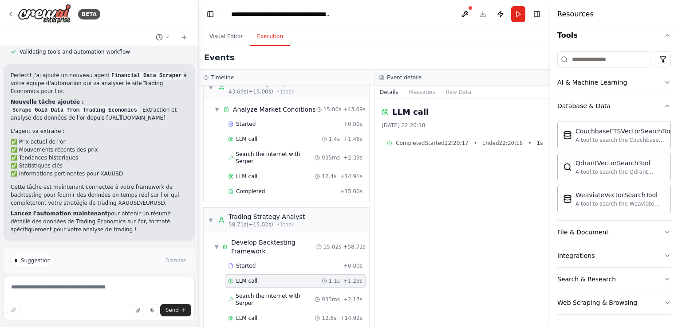
click at [410, 143] on span "Completed" at bounding box center [410, 143] width 29 height 7
click at [397, 141] on span "Completed" at bounding box center [410, 143] width 29 height 7
drag, startPoint x: 397, startPoint y: 141, endPoint x: 386, endPoint y: 116, distance: 27.2
click at [386, 116] on div "LLM call" at bounding box center [463, 112] width 162 height 12
click at [384, 111] on icon at bounding box center [385, 112] width 7 height 7
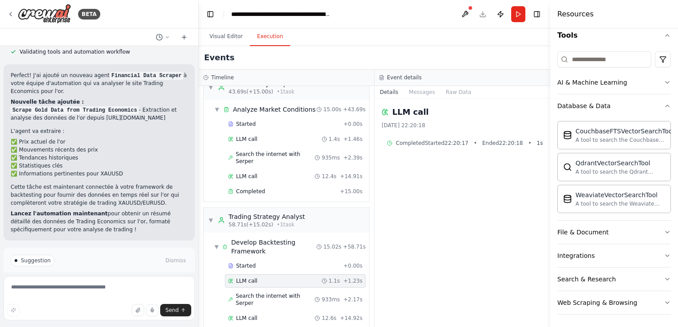
click at [405, 110] on h2 "LLM call" at bounding box center [410, 112] width 36 height 12
click at [269, 293] on span "Search the internet with Serper" at bounding box center [275, 300] width 79 height 14
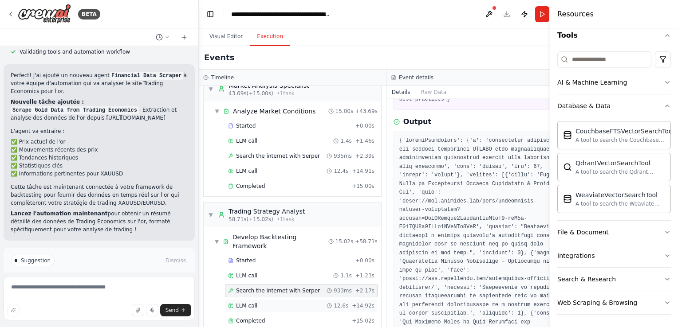
scroll to position [89, 0]
click at [256, 303] on div "LLM call 12.6s + 14.92s" at bounding box center [301, 306] width 146 height 7
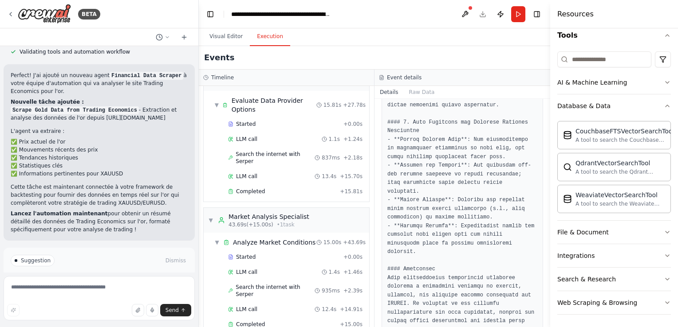
scroll to position [0, 0]
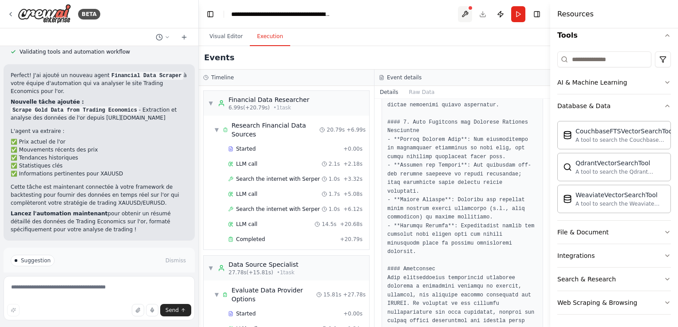
click at [466, 15] on button at bounding box center [465, 14] width 14 height 16
click at [465, 12] on div at bounding box center [465, 14] width 14 height 16
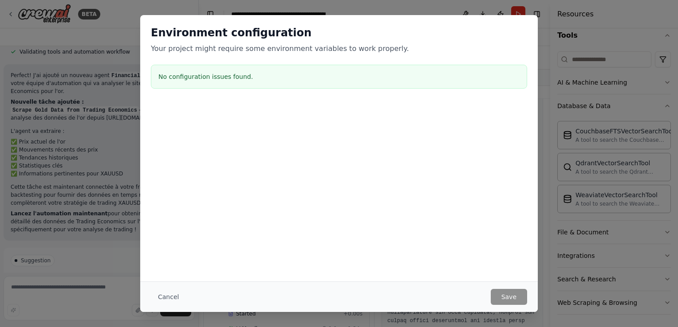
click at [241, 77] on h3 "No configuration issues found." at bounding box center [338, 76] width 361 height 9
click at [168, 297] on button "Cancel" at bounding box center [168, 297] width 35 height 16
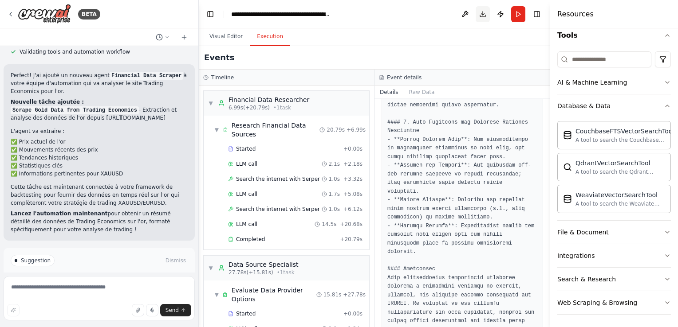
click at [486, 17] on button "Download" at bounding box center [483, 14] width 14 height 16
click at [499, 12] on button "Publish" at bounding box center [500, 14] width 14 height 16
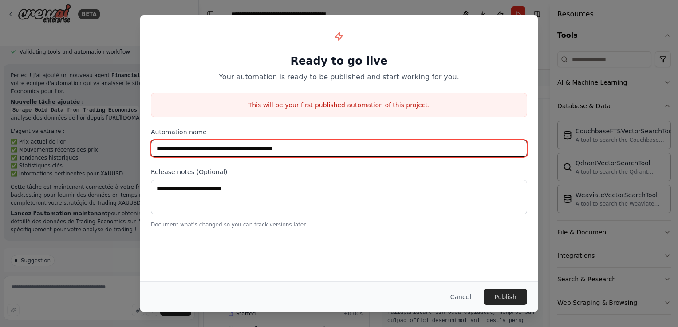
click at [323, 149] on input "**********" at bounding box center [339, 148] width 376 height 17
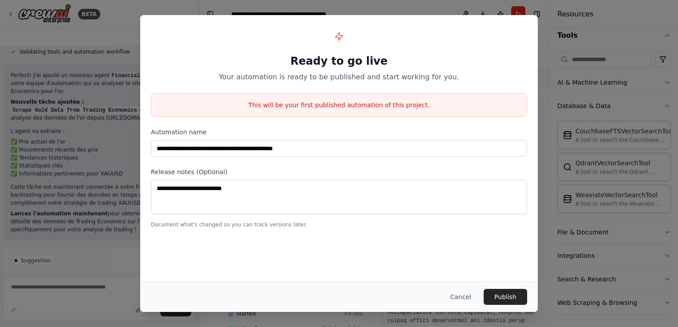
click at [559, 36] on div "**********" at bounding box center [339, 163] width 678 height 327
click at [467, 298] on button "Cancel" at bounding box center [460, 297] width 35 height 16
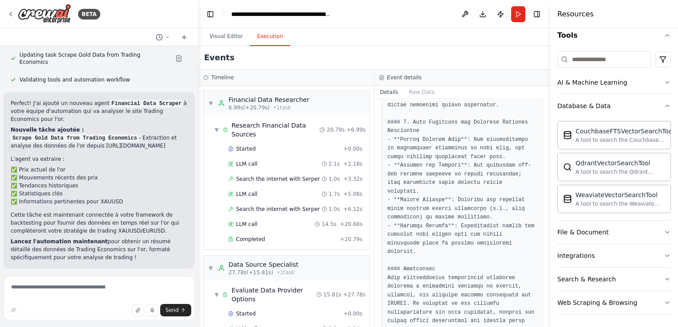
scroll to position [1973, 0]
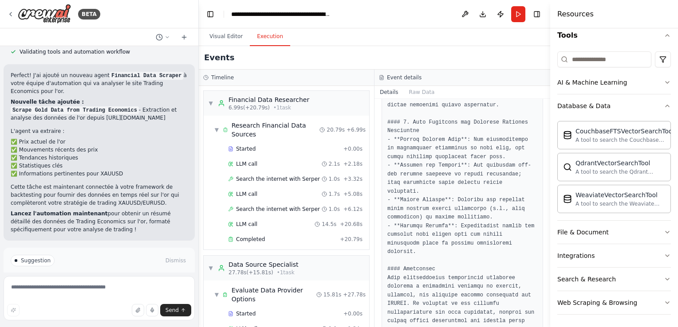
click at [87, 295] on span "Improve automation" at bounding box center [103, 298] width 54 height 7
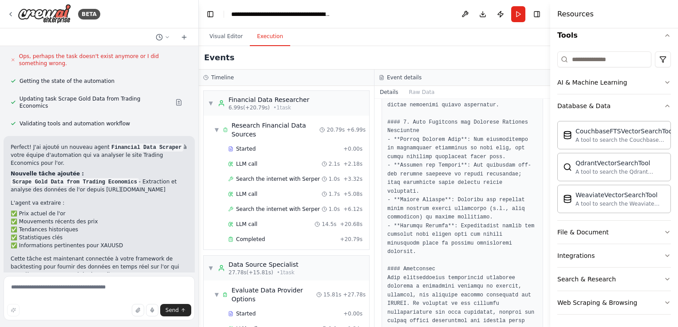
scroll to position [1930, 0]
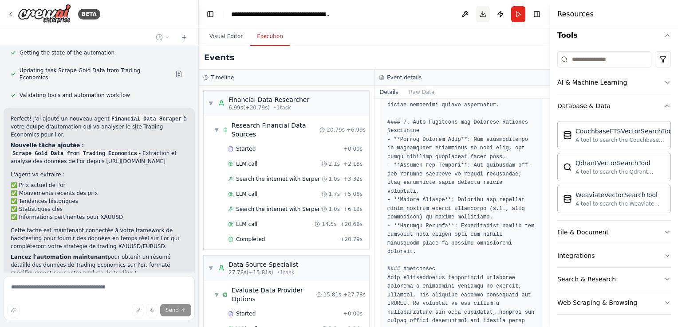
click at [483, 15] on button "Download" at bounding box center [483, 14] width 14 height 16
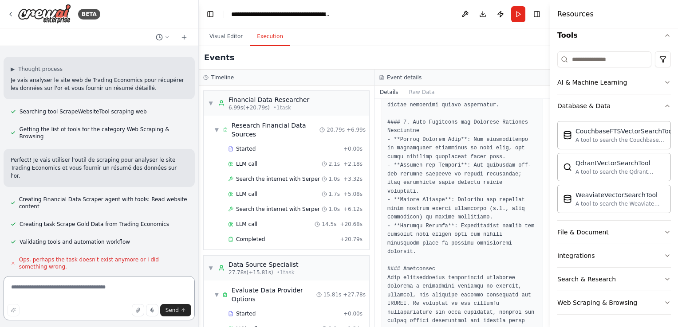
scroll to position [1742, 0]
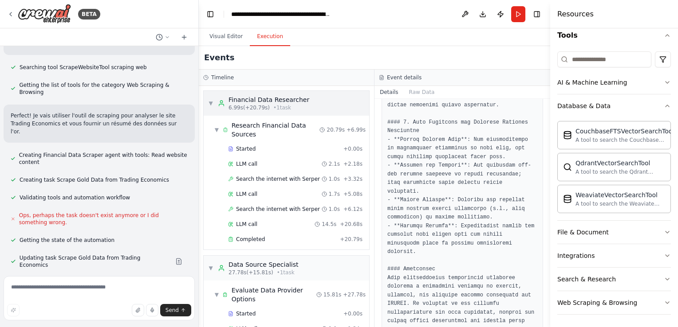
click at [211, 96] on div "▼ Financial Data Researcher 6.99s (+20.79s) • 1 task" at bounding box center [258, 103] width 101 height 16
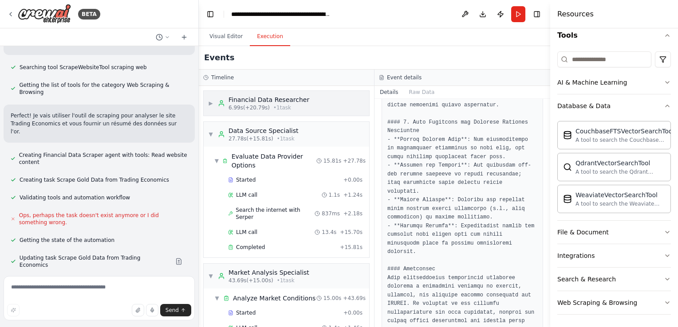
click at [208, 98] on div "▶ Financial Data Researcher 6.99s (+20.79s) • 1 task" at bounding box center [286, 103] width 165 height 25
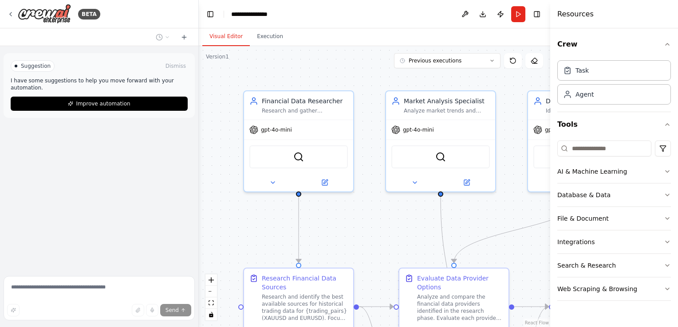
scroll to position [1469, 0]
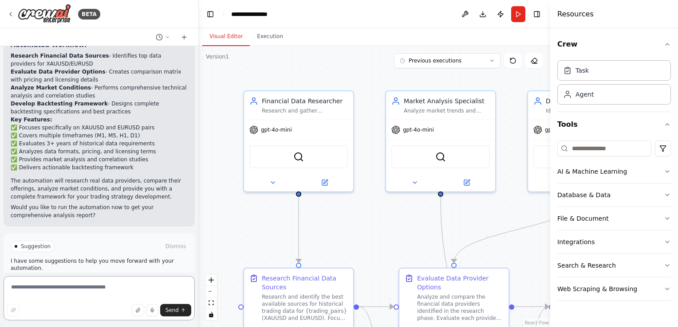
click at [77, 287] on textarea at bounding box center [99, 298] width 191 height 44
click at [64, 291] on textarea at bounding box center [99, 298] width 191 height 44
paste textarea "**********"
type textarea "**********"
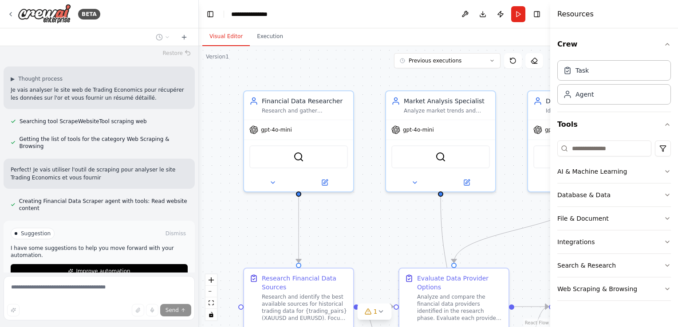
scroll to position [1696, 0]
